Goal: Find specific page/section: Find specific page/section

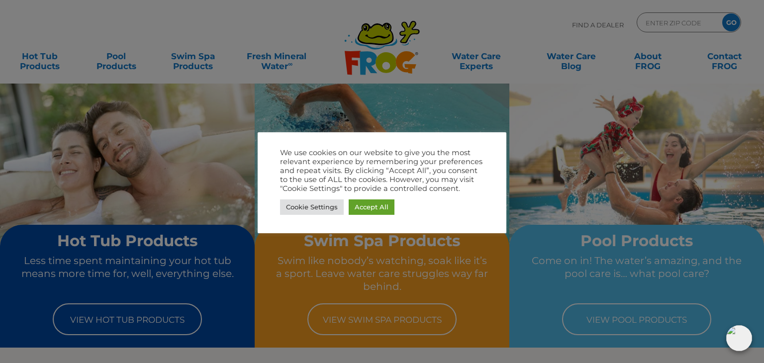
click at [456, 172] on div "We use cookies on our website to give you the most relevant experience by remem…" at bounding box center [382, 170] width 204 height 45
click at [386, 201] on link "Accept All" at bounding box center [372, 206] width 46 height 15
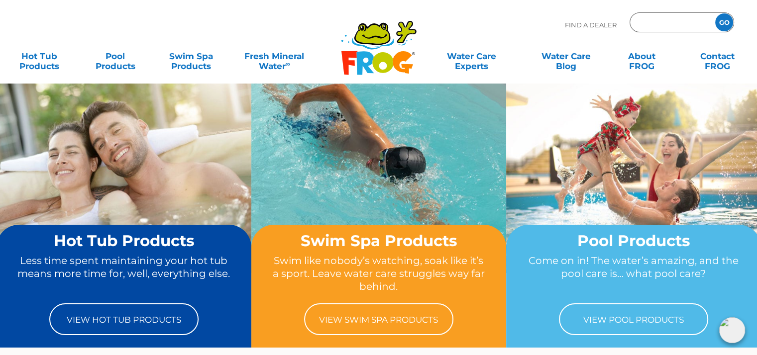
click at [656, 19] on input "Zip Code Form" at bounding box center [670, 22] width 67 height 14
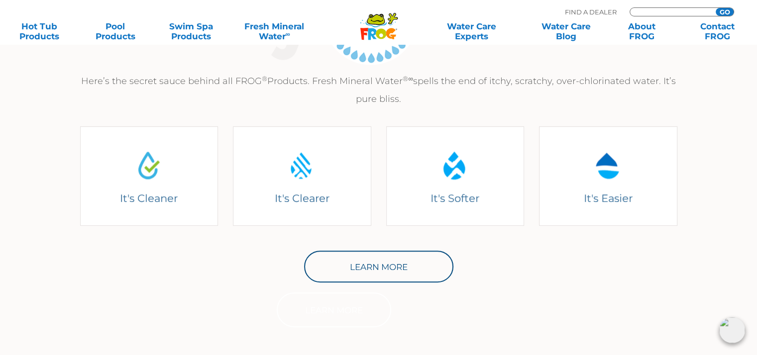
scroll to position [232, 0]
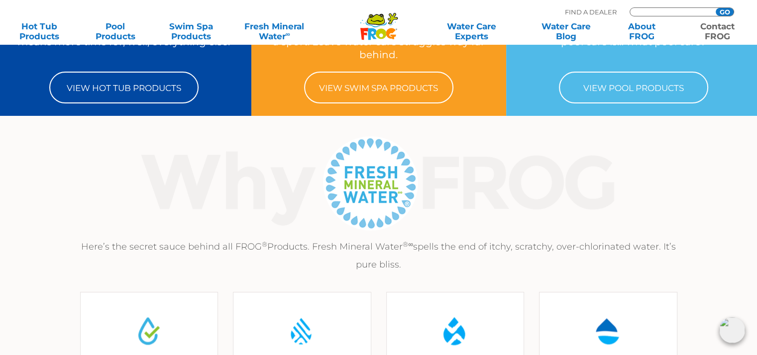
type input "ENTER ZIP CODE"
click at [710, 28] on link "Contact FROG" at bounding box center [717, 31] width 59 height 20
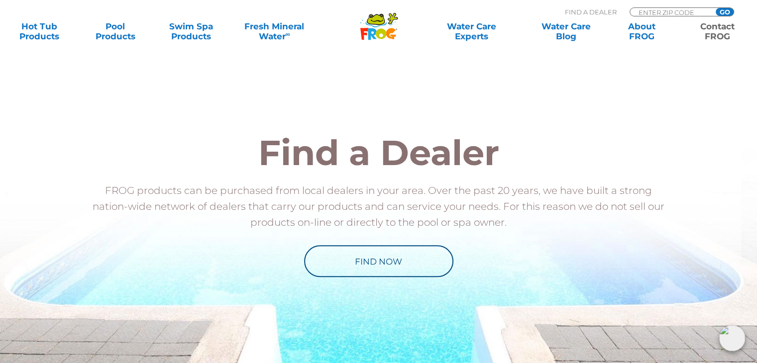
scroll to position [1142, 0]
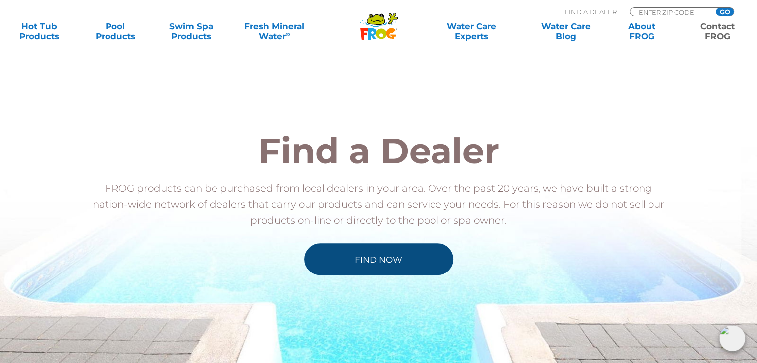
click at [414, 266] on link "Find Now" at bounding box center [378, 259] width 149 height 32
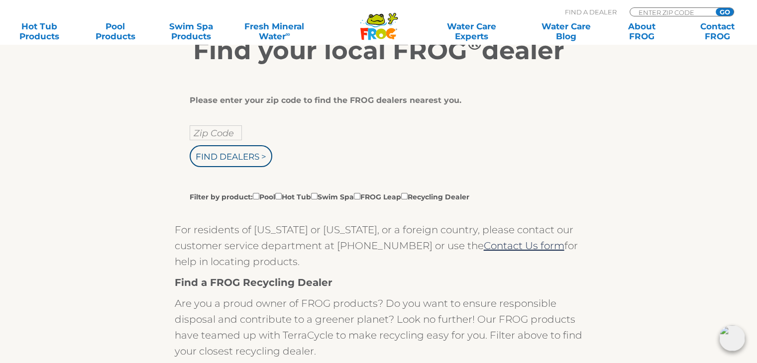
scroll to position [152, 0]
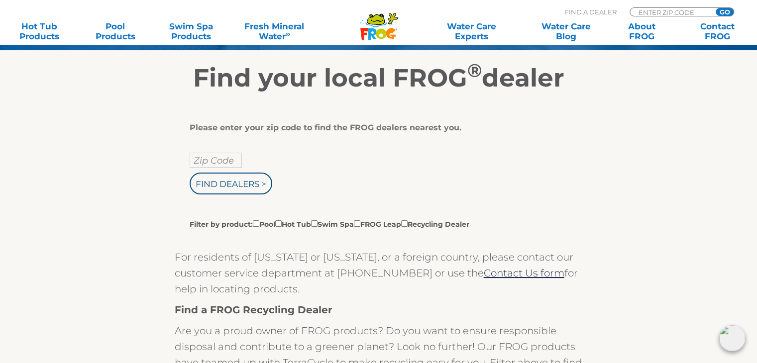
click at [260, 156] on div "Zip Code Find Dealers > Filter by product: Pool Hot Tub Swim Spa FROG Leap Recy…" at bounding box center [375, 191] width 371 height 77
click at [227, 166] on input "text" at bounding box center [216, 160] width 52 height 15
type input "30101"
click at [190, 173] on input "Find Dealers >" at bounding box center [231, 184] width 83 height 22
click at [233, 184] on input "Find Dealers >" at bounding box center [231, 184] width 83 height 22
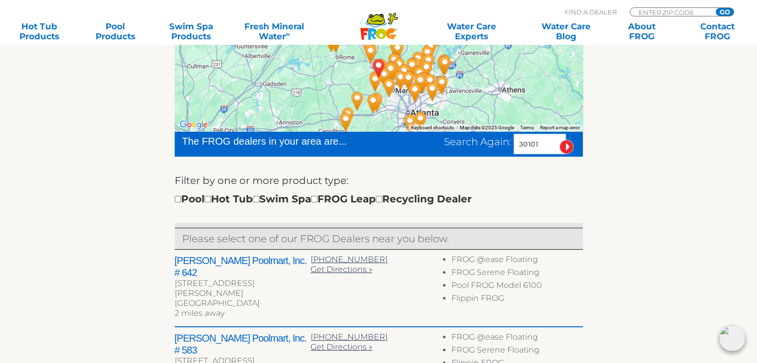
scroll to position [305, 0]
